Goal: Task Accomplishment & Management: Complete application form

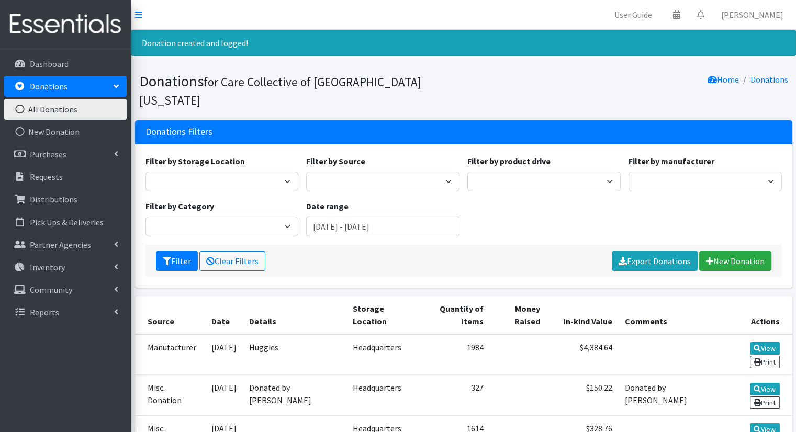
click at [98, 84] on link "Donations" at bounding box center [65, 86] width 123 height 21
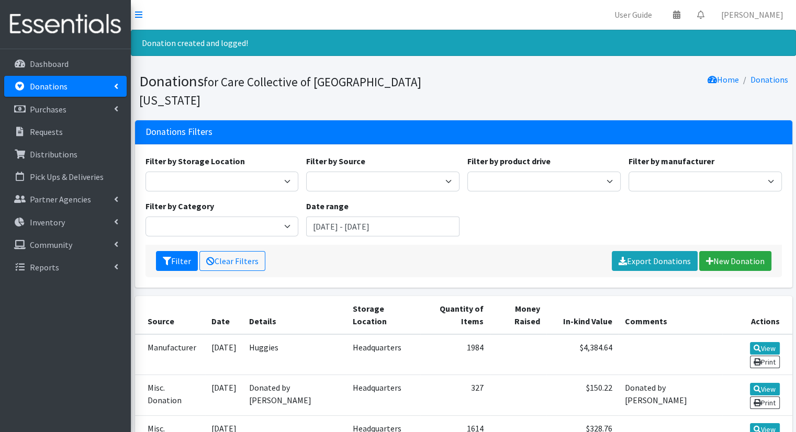
click at [98, 85] on link "Donations" at bounding box center [65, 86] width 123 height 21
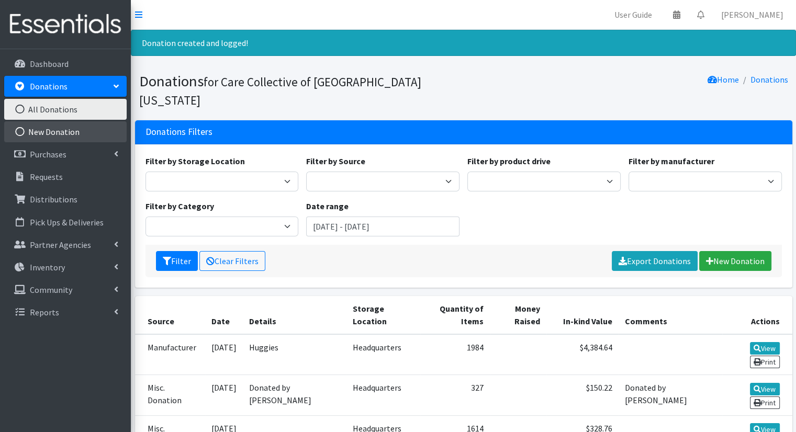
click at [82, 135] on link "New Donation" at bounding box center [65, 131] width 123 height 21
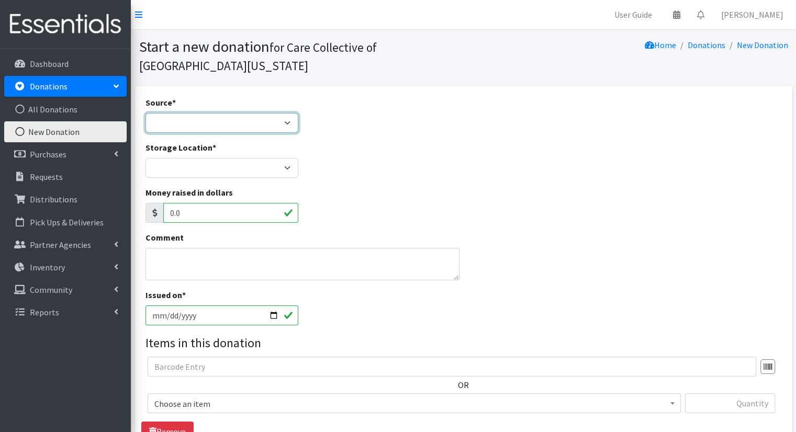
click at [242, 124] on select "Product Drive Manufacturer Donation Site Misc. Donation" at bounding box center [222, 123] width 153 height 20
select select "Misc. Donation"
click at [146, 113] on select "Product Drive Manufacturer Donation Site Misc. Donation" at bounding box center [222, 123] width 153 height 20
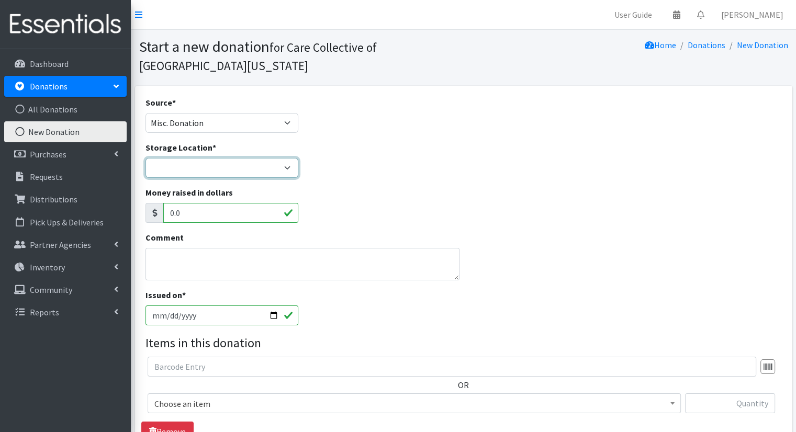
click at [227, 167] on select "Headquarters" at bounding box center [222, 168] width 153 height 20
select select "491"
click at [146, 158] on select "Headquarters" at bounding box center [222, 168] width 153 height 20
click at [792, 197] on div "Source * Product Drive Manufacturer Donation Site Misc. Donation Donation Site …" at bounding box center [463, 318] width 665 height 464
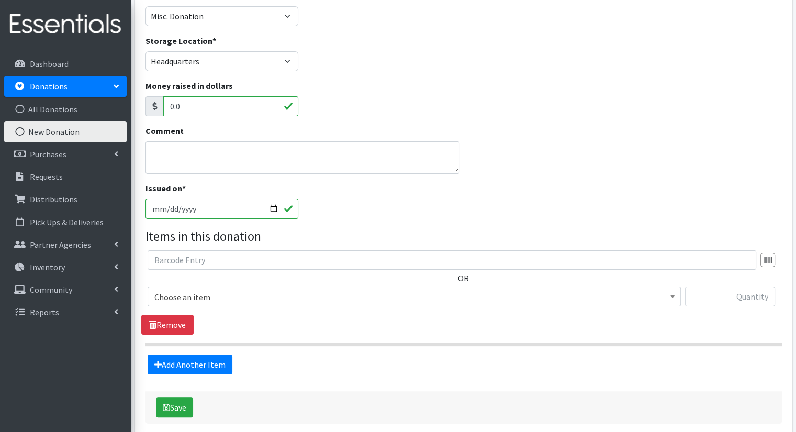
scroll to position [111, 0]
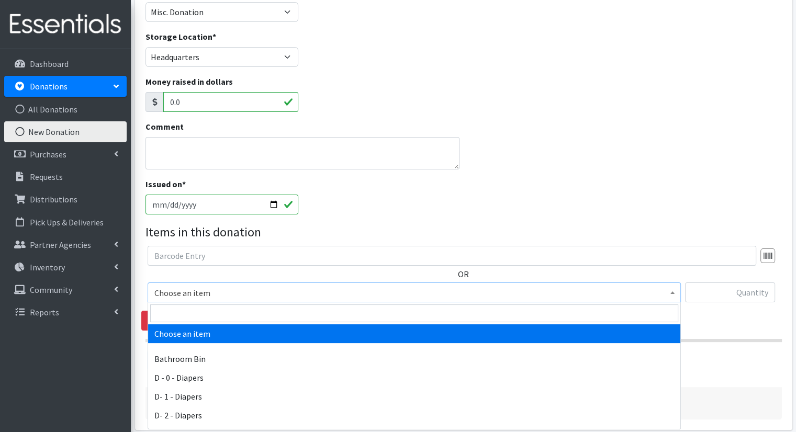
click at [455, 293] on span "Choose an item" at bounding box center [414, 293] width 520 height 15
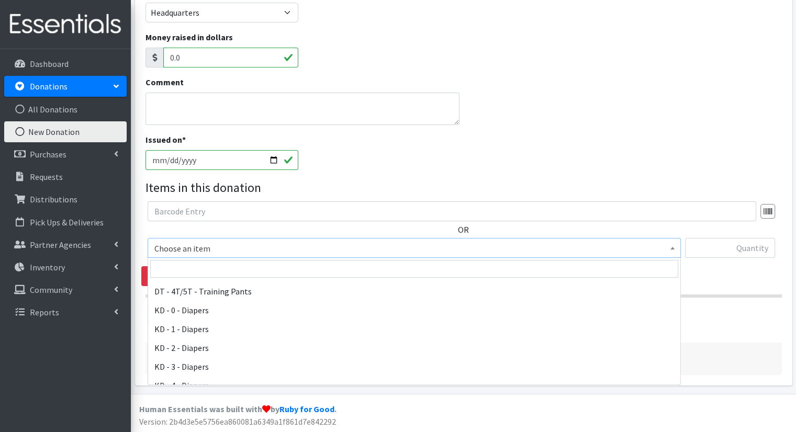
scroll to position [156, 0]
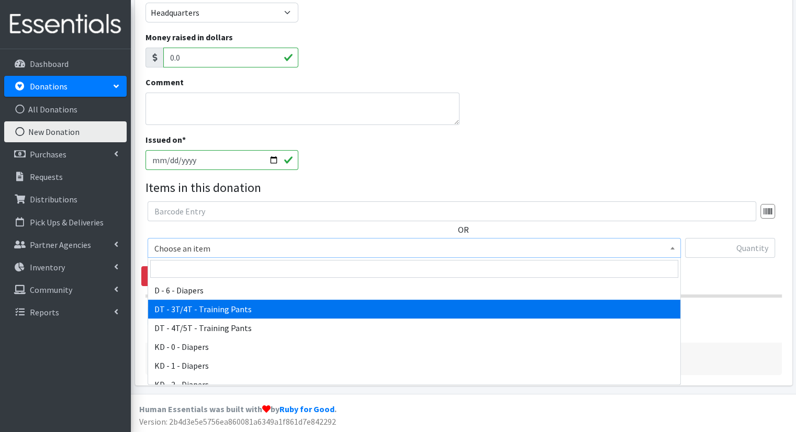
select select "15488"
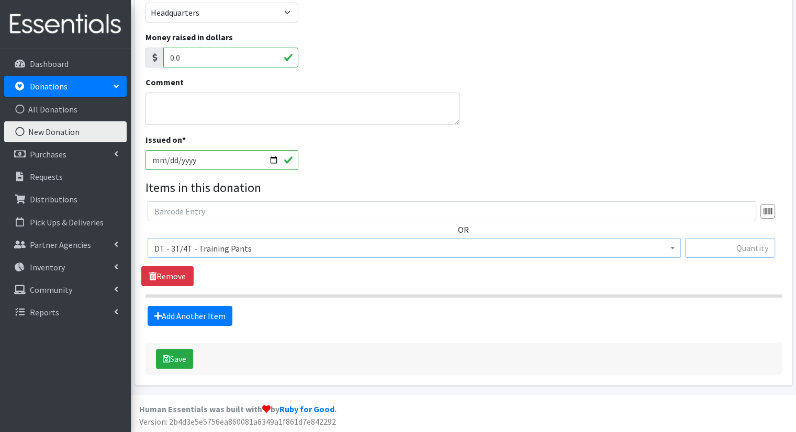
click at [739, 252] on input "text" at bounding box center [730, 248] width 90 height 20
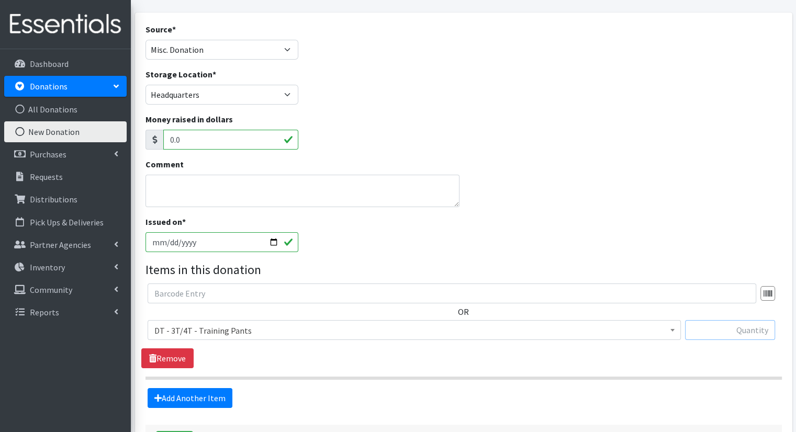
scroll to position [72, 0]
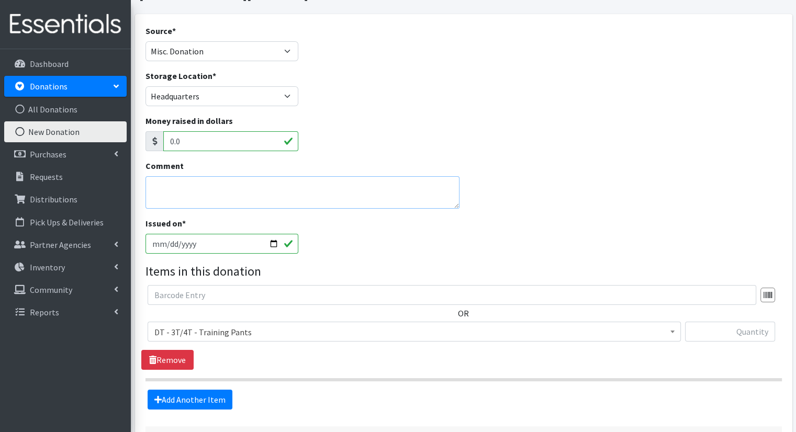
click at [409, 183] on textarea "Comment" at bounding box center [303, 192] width 315 height 32
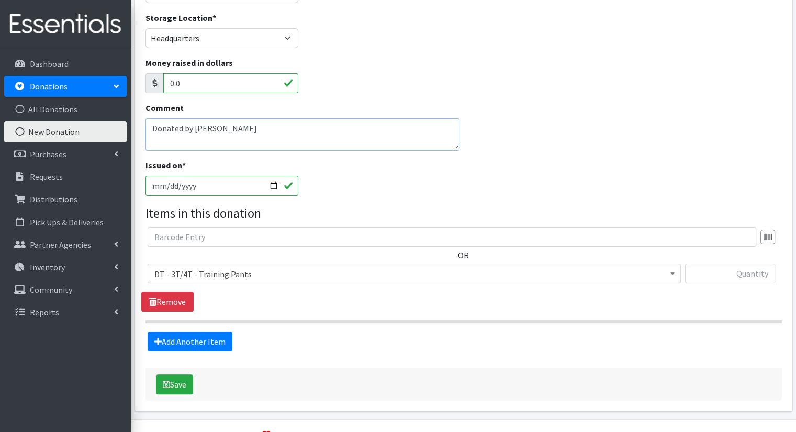
scroll to position [134, 0]
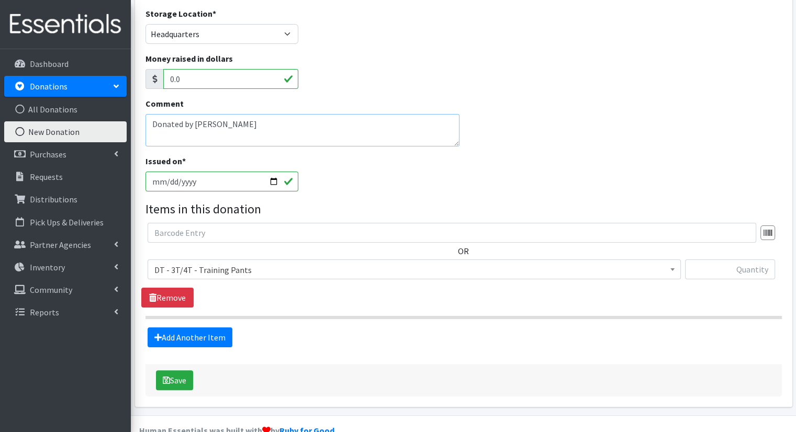
type textarea "Donated by Sakhi Vyas"
click at [735, 267] on input "text" at bounding box center [730, 270] width 90 height 20
drag, startPoint x: 748, startPoint y: 264, endPoint x: 784, endPoint y: 268, distance: 36.3
click at [784, 268] on div "OR Choose an item Bathroom Bin D - 0 - Diapers D- 1 - Diapers D- 2 - Diapers D …" at bounding box center [463, 255] width 645 height 65
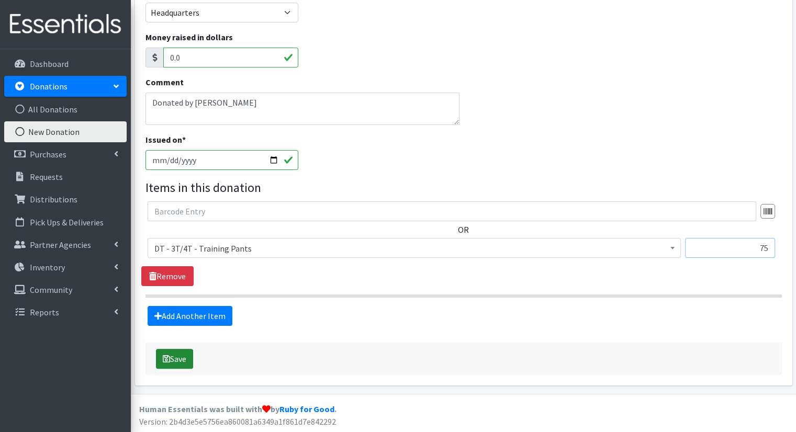
type input "75"
click at [176, 355] on button "Save" at bounding box center [174, 359] width 37 height 20
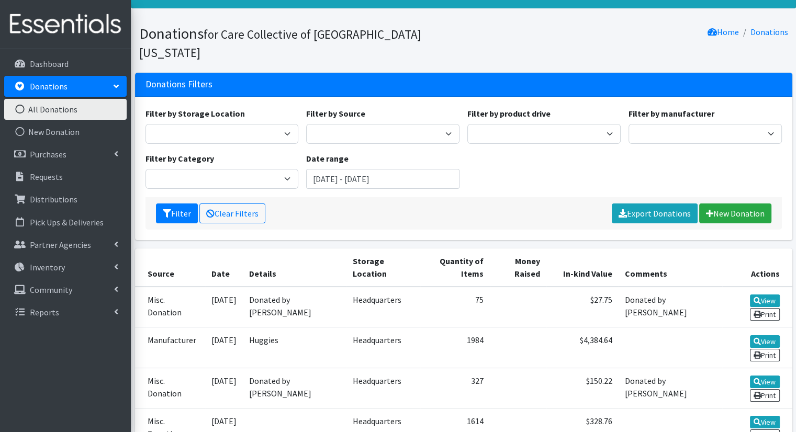
scroll to position [47, 0]
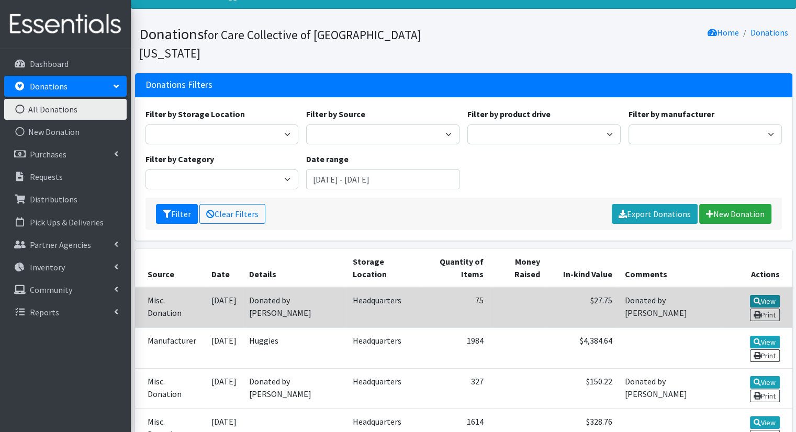
click at [762, 295] on link "View" at bounding box center [765, 301] width 30 height 13
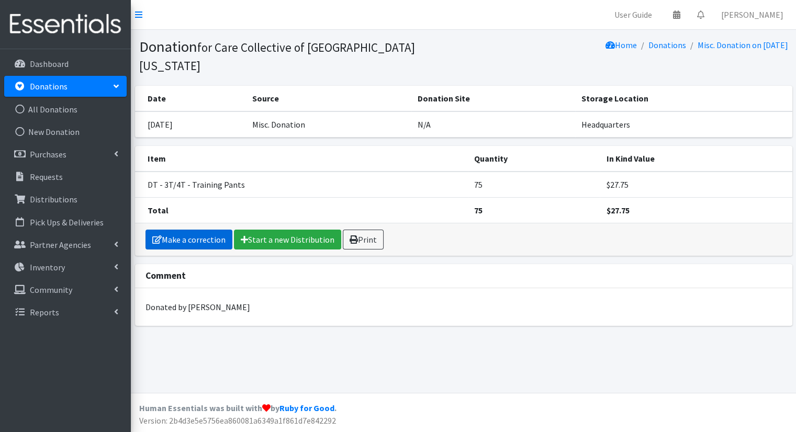
click at [202, 230] on link "Make a correction" at bounding box center [189, 240] width 87 height 20
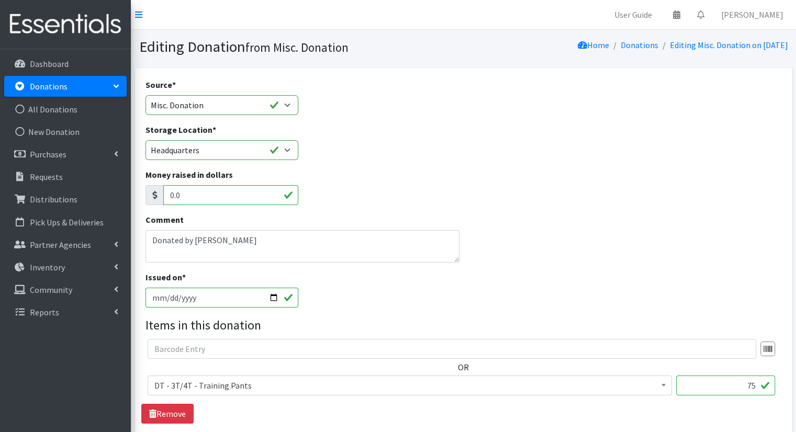
scroll to position [69, 0]
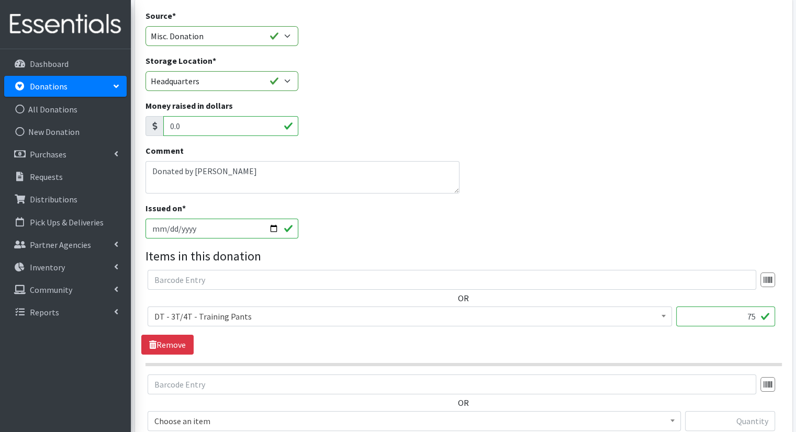
click at [543, 313] on span "DT - 3T/4T - Training Pants" at bounding box center [409, 316] width 511 height 15
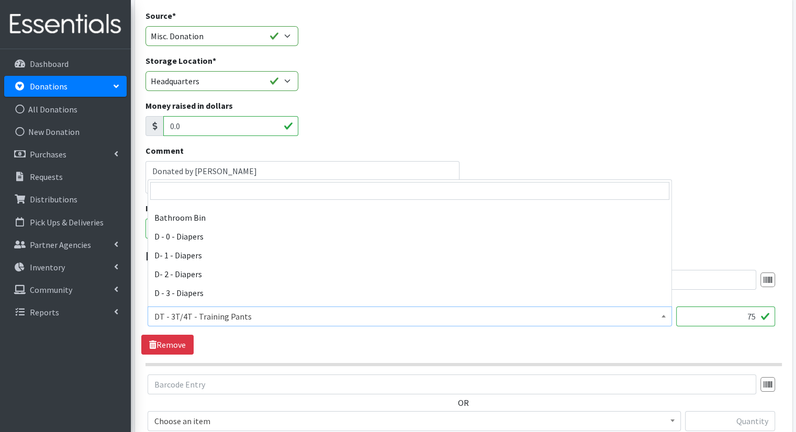
scroll to position [119, 0]
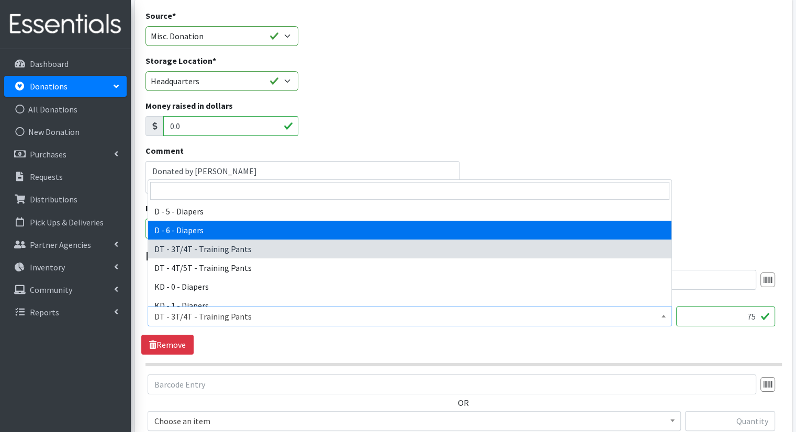
click at [691, 212] on div "Issued on * 2025-08-28" at bounding box center [463, 224] width 645 height 45
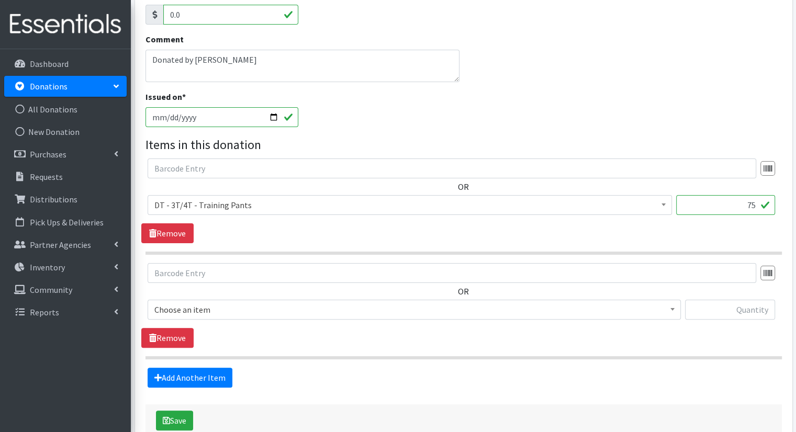
scroll to position [183, 0]
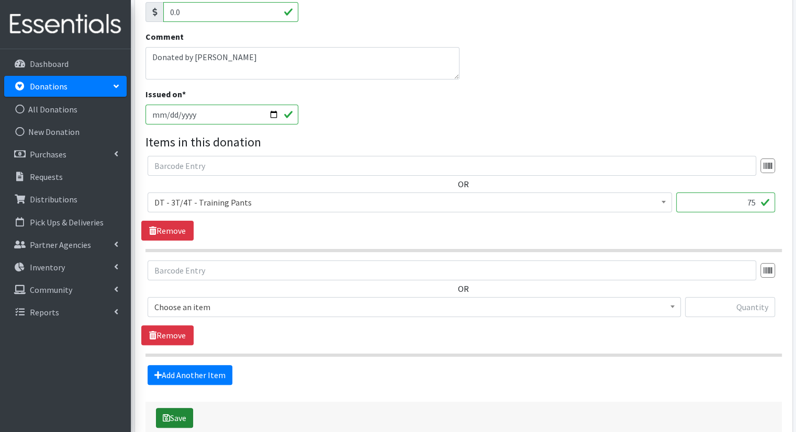
click at [179, 413] on button "Save" at bounding box center [174, 418] width 37 height 20
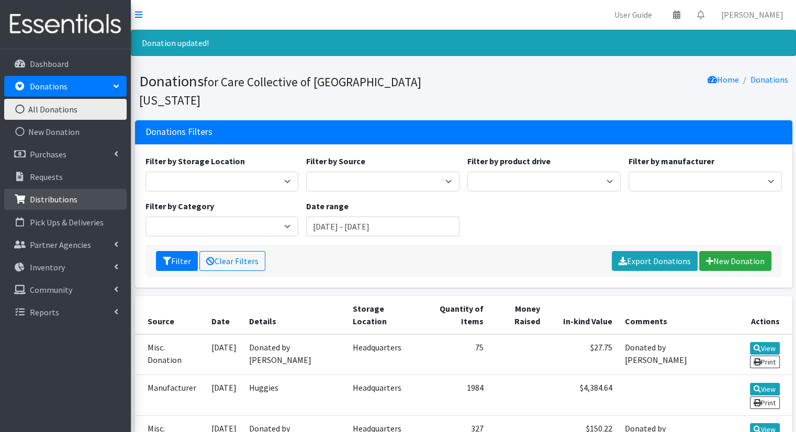
click at [105, 194] on link "Distributions" at bounding box center [65, 199] width 123 height 21
